Goal: Use online tool/utility: Utilize a website feature to perform a specific function

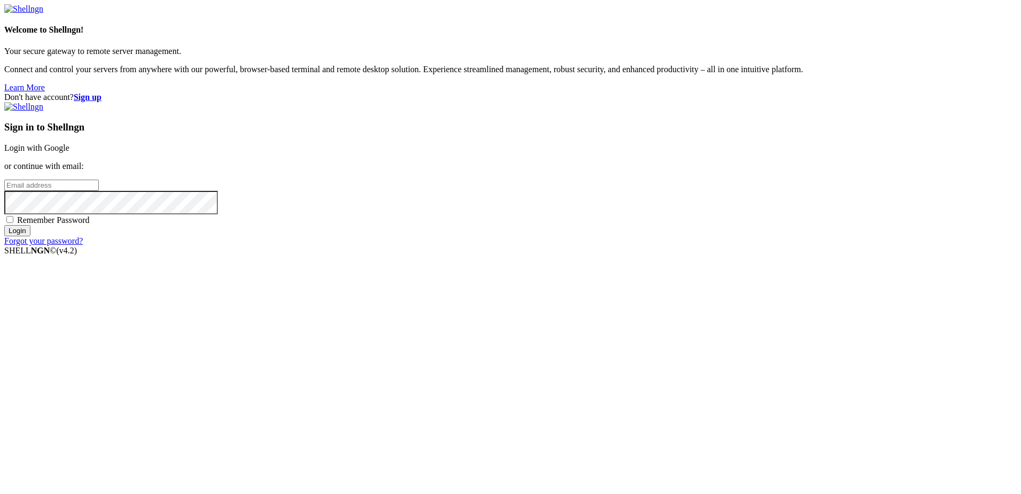
click at [69, 152] on link "Login with Google" at bounding box center [36, 147] width 65 height 9
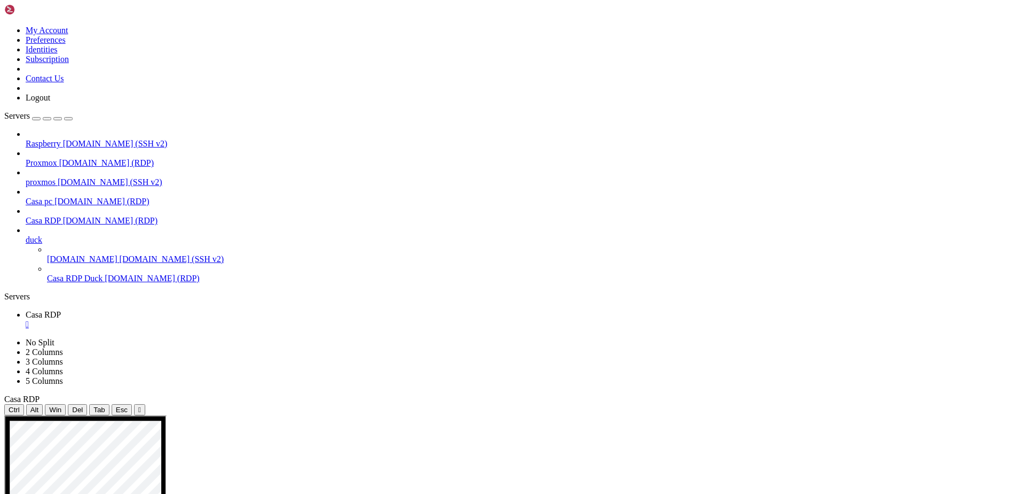
drag, startPoint x: 233, startPoint y: 463, endPoint x: 99, endPoint y: 422, distance: 140.2
